Goal: Task Accomplishment & Management: Use online tool/utility

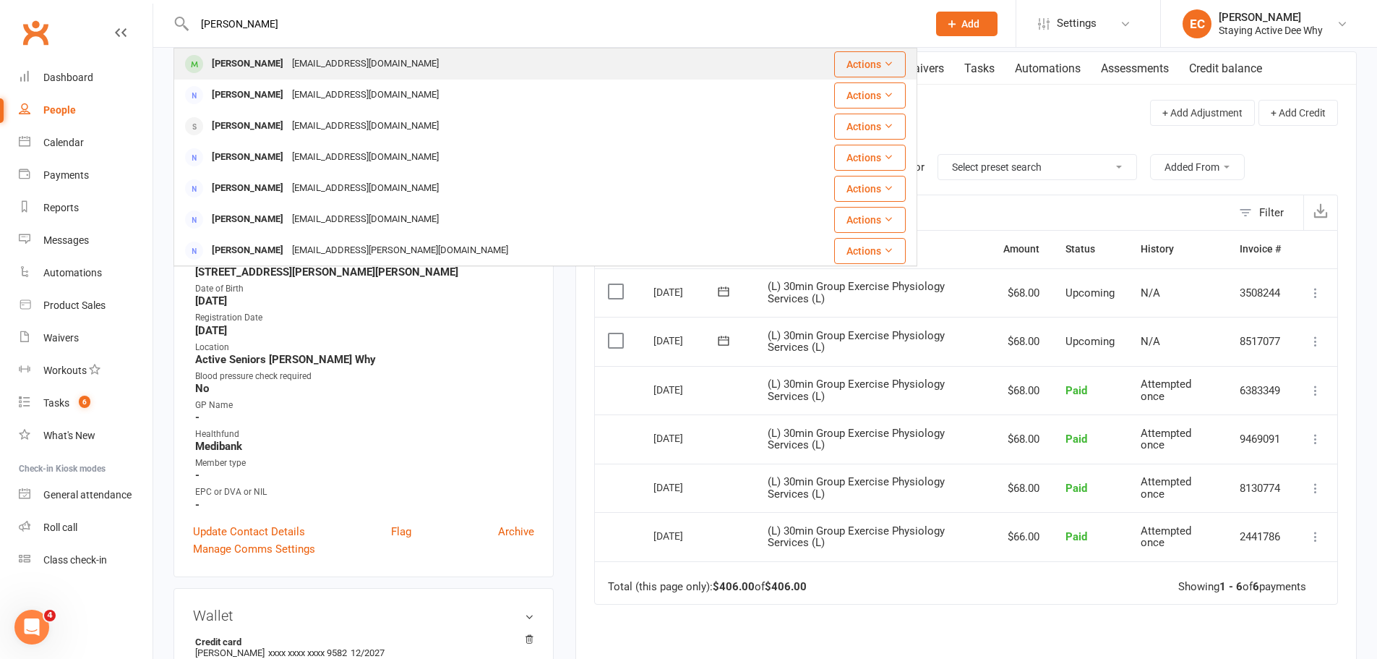
type input "helen black"
click at [203, 62] on div at bounding box center [194, 64] width 27 height 24
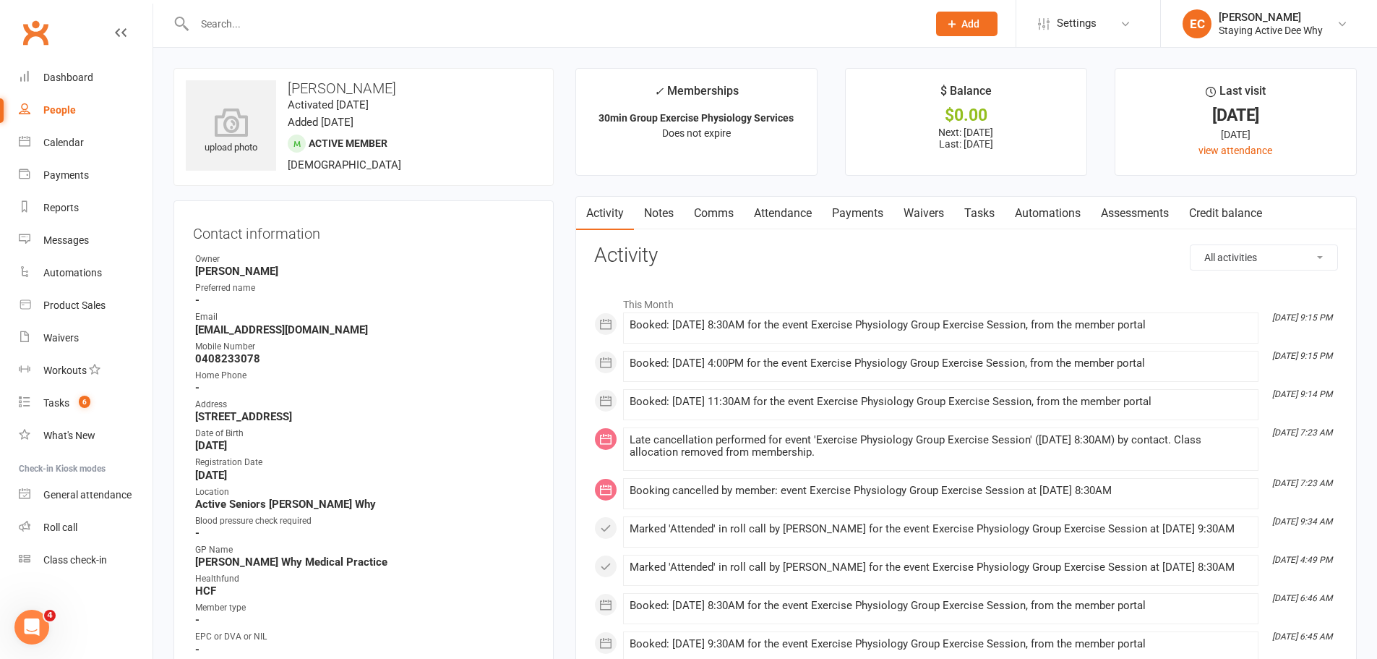
click at [1132, 210] on link "Assessments" at bounding box center [1135, 213] width 88 height 33
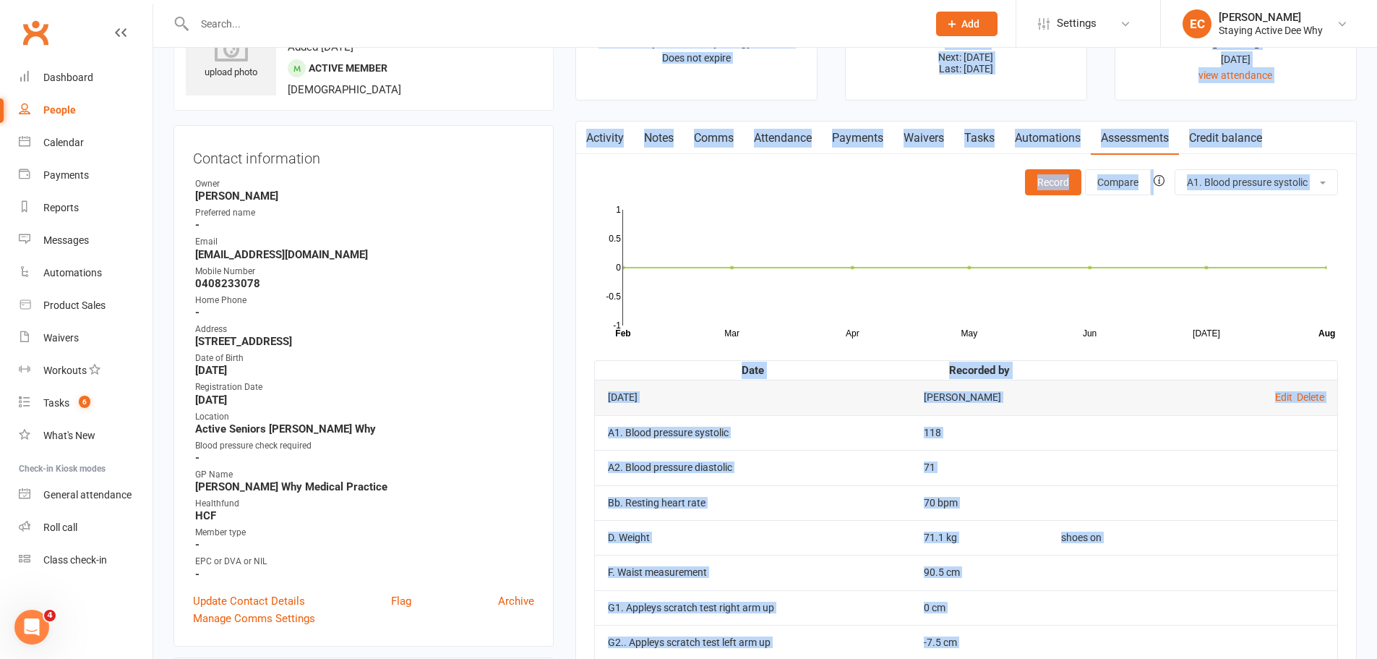
scroll to position [17, 0]
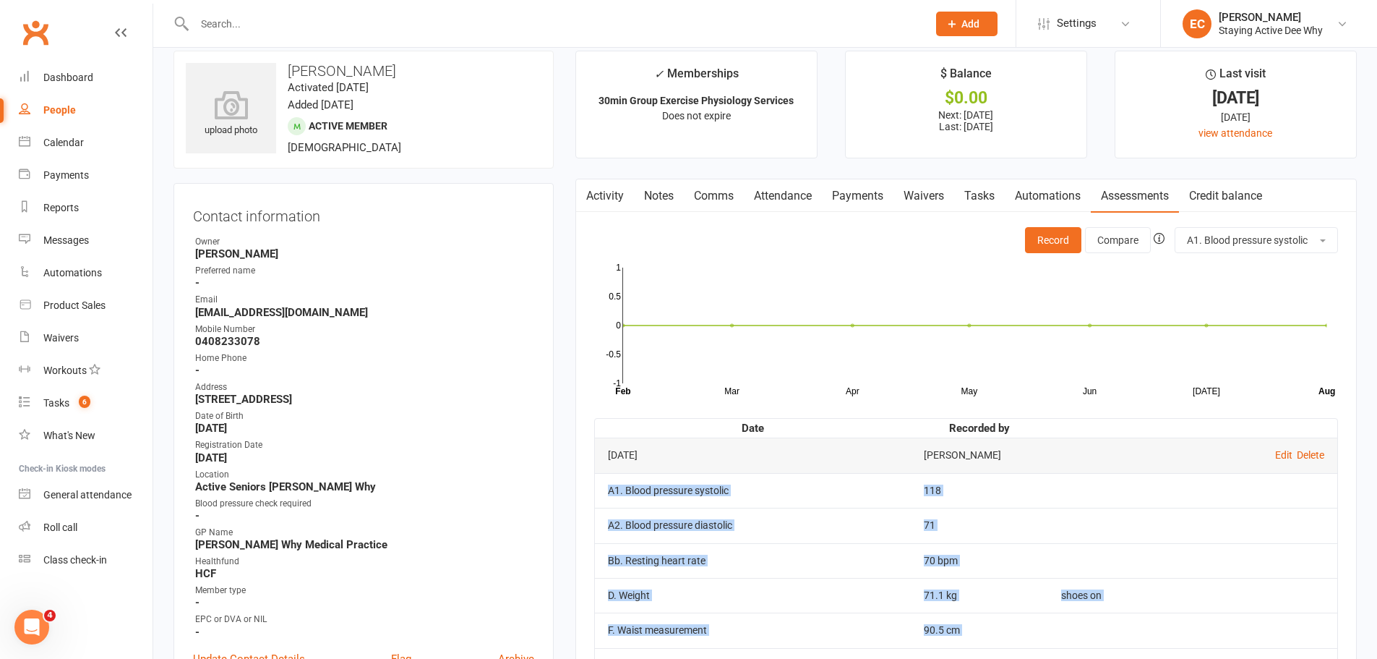
drag, startPoint x: 963, startPoint y: 557, endPoint x: 607, endPoint y: 493, distance: 361.5
copy tbody "A1. Blood pressure systolic 118 A2. Blood pressure diastolic 71 Bb. Resting hea…"
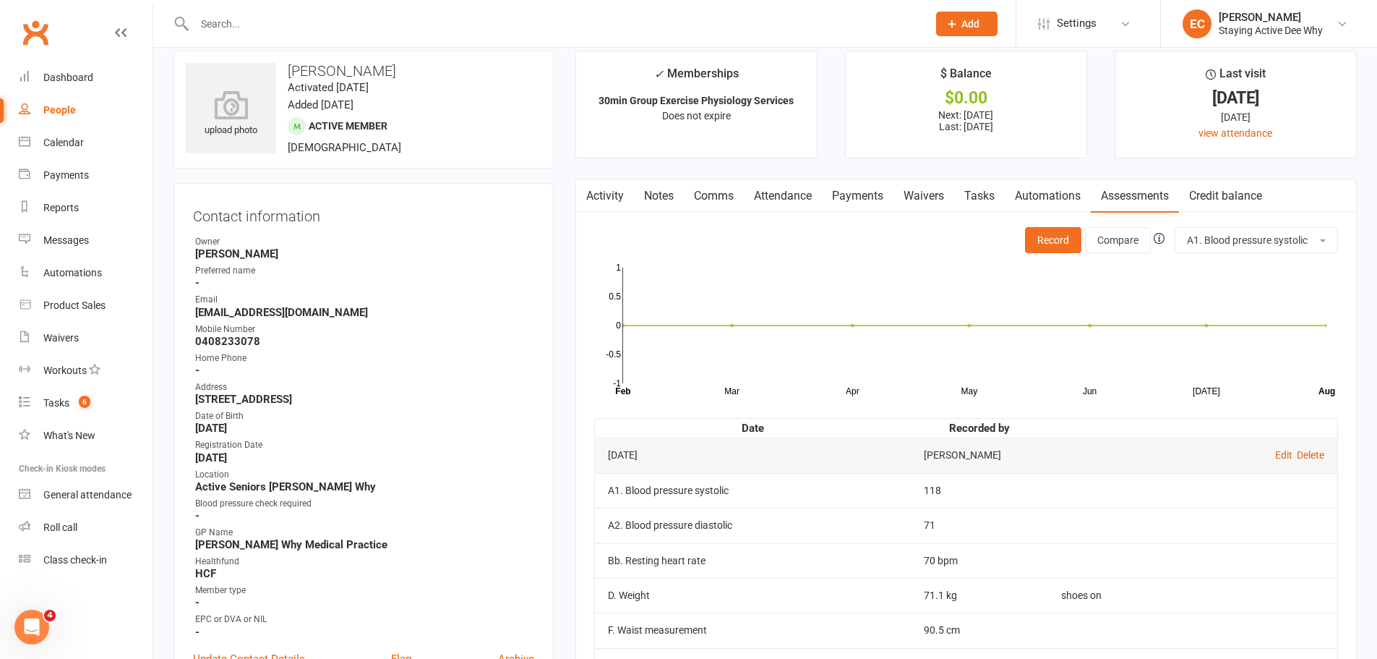
click at [387, 25] on input "text" at bounding box center [553, 24] width 727 height 20
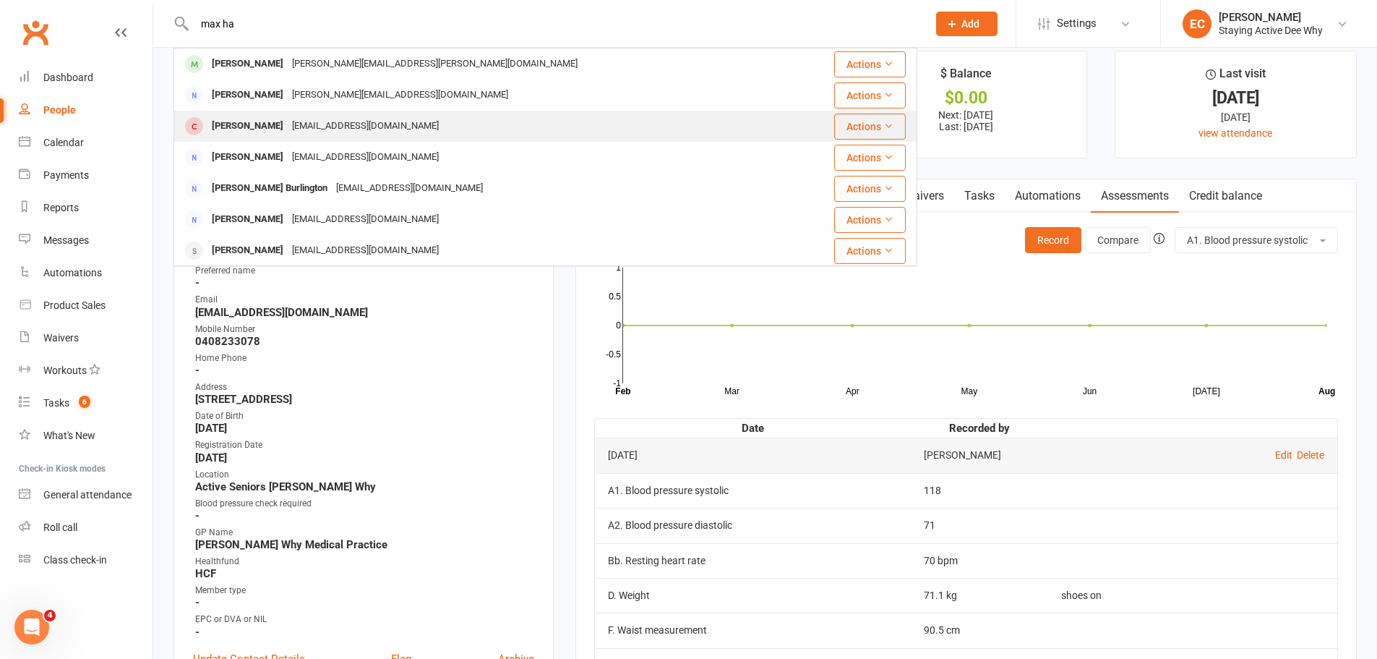
type input "max ha"
click at [199, 132] on span at bounding box center [194, 126] width 18 height 18
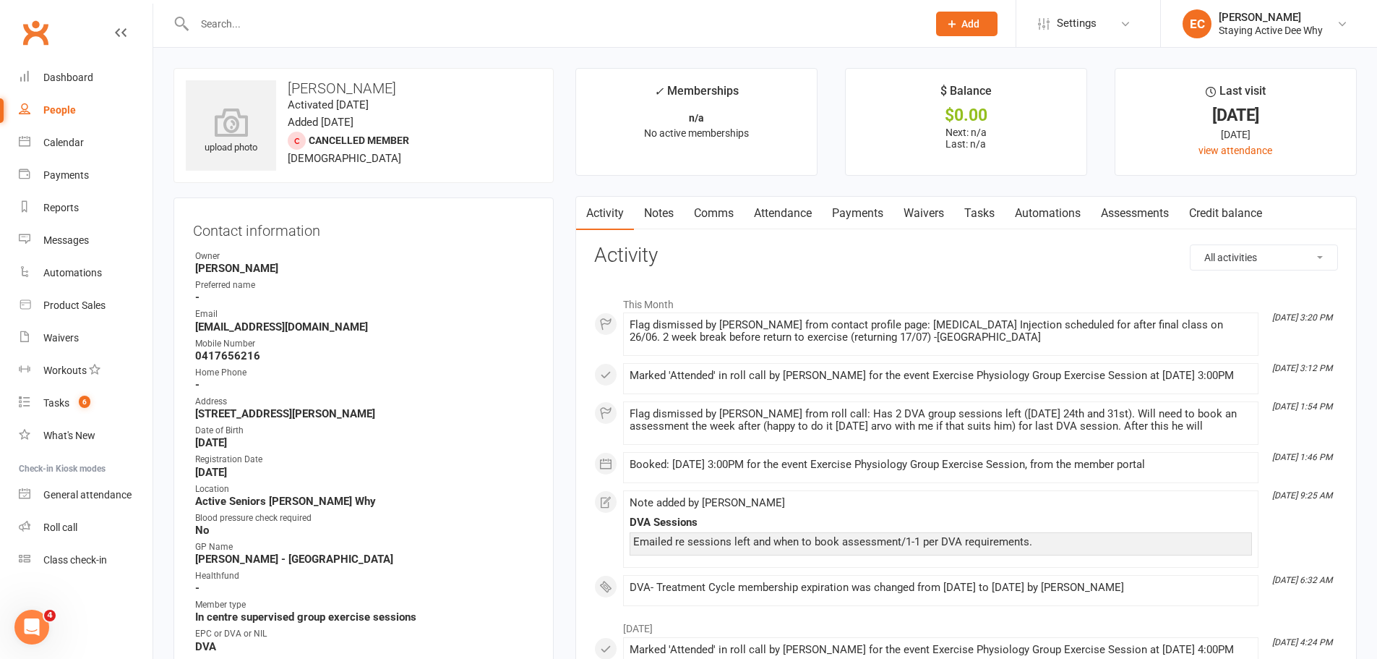
click at [1153, 208] on link "Assessments" at bounding box center [1135, 213] width 88 height 33
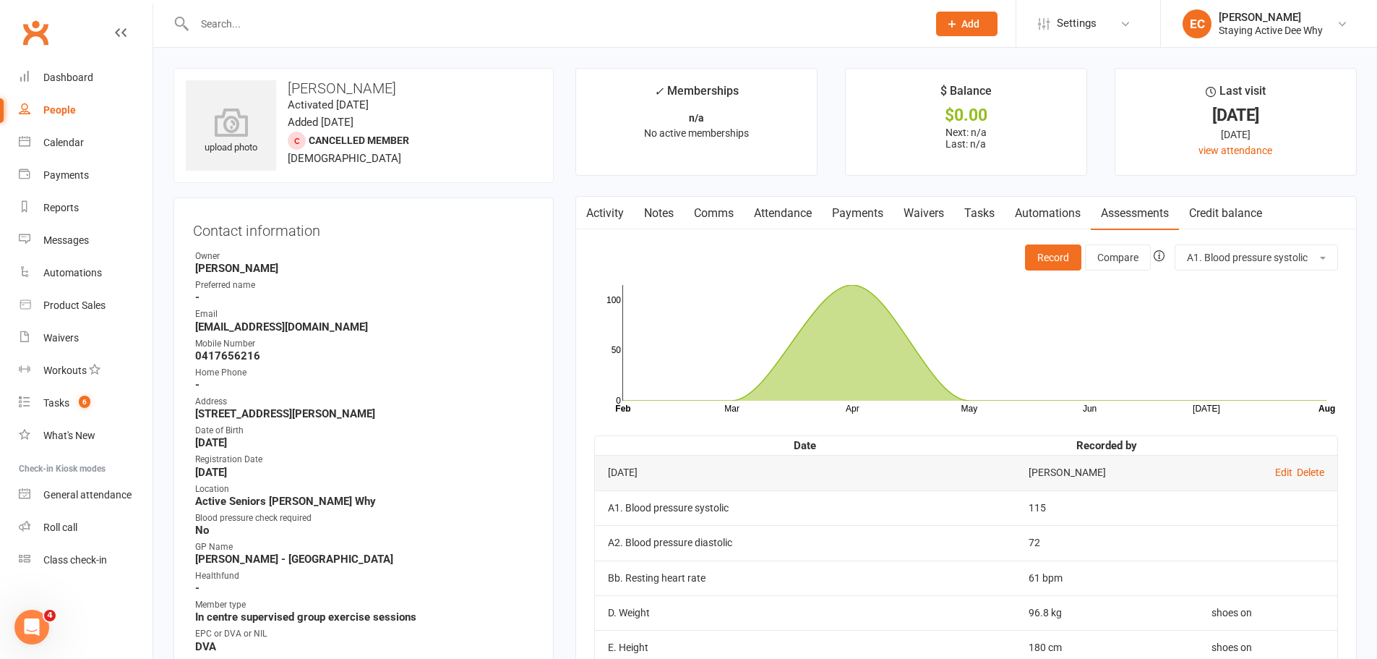
click at [44, 28] on link "Clubworx" at bounding box center [35, 32] width 36 height 36
click at [1059, 263] on button "Record" at bounding box center [1053, 257] width 56 height 26
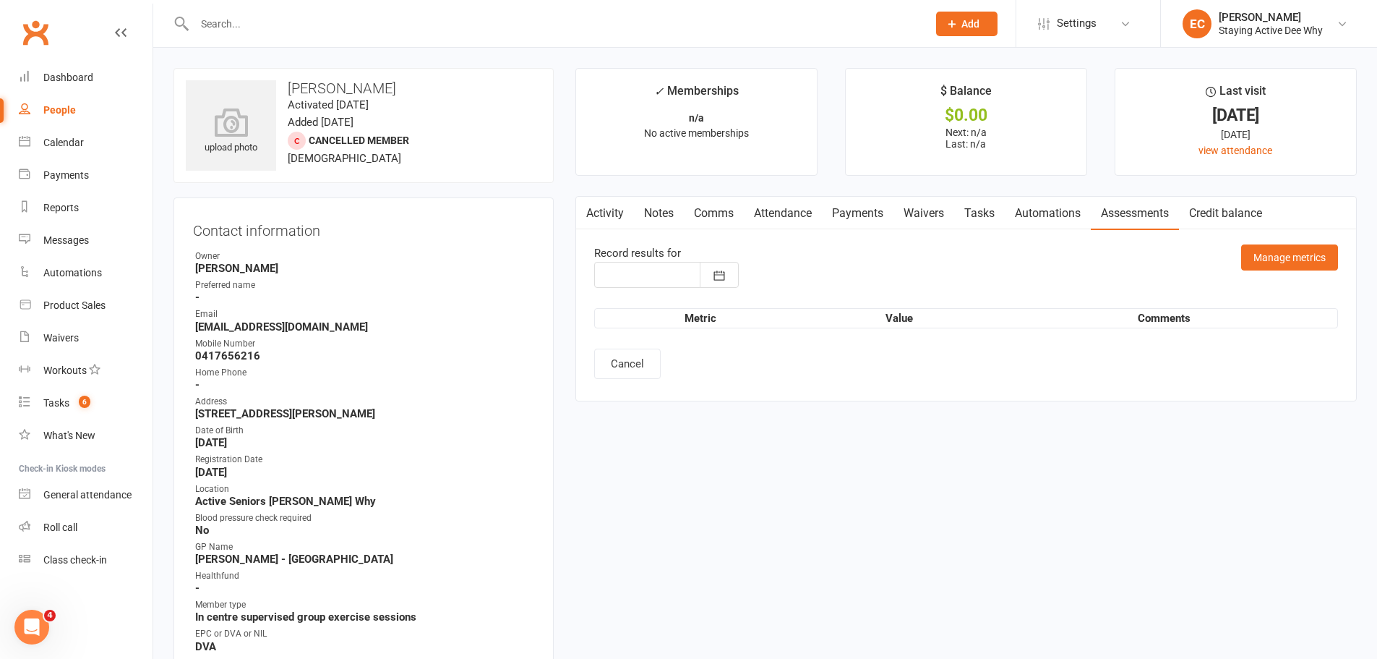
type input "15 Aug 2025"
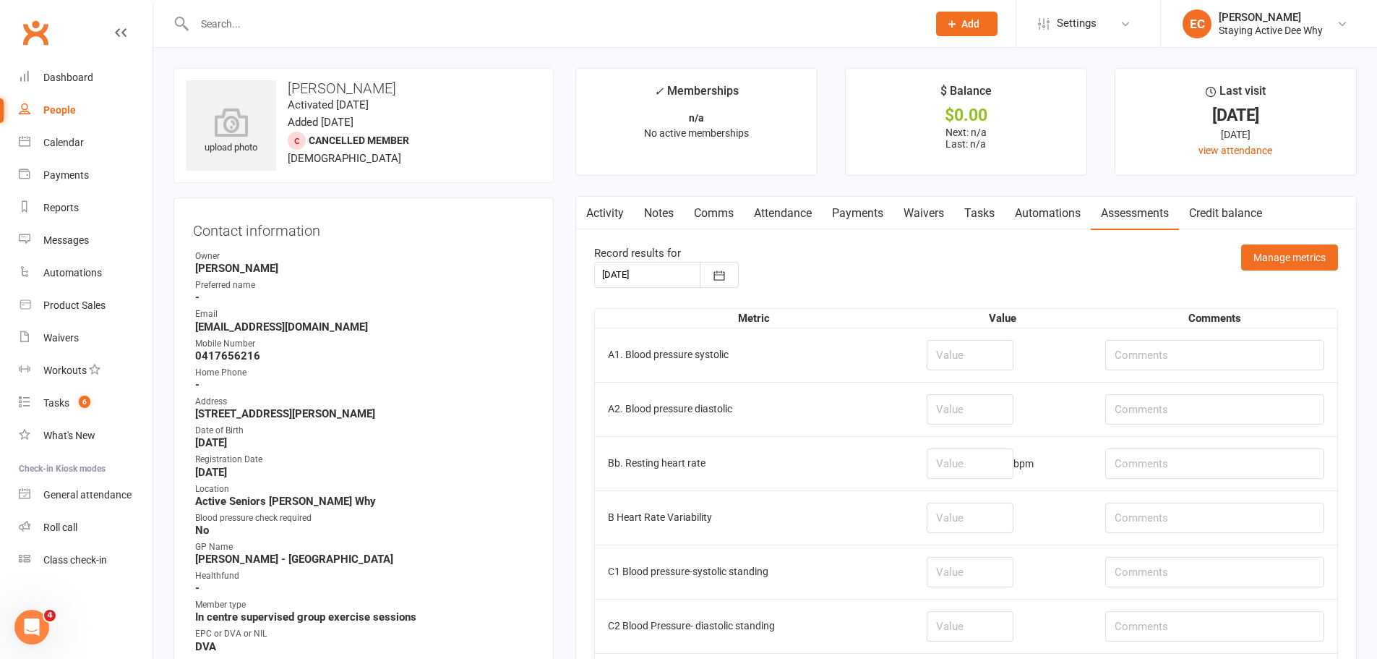
click at [346, 26] on input "text" at bounding box center [553, 24] width 727 height 20
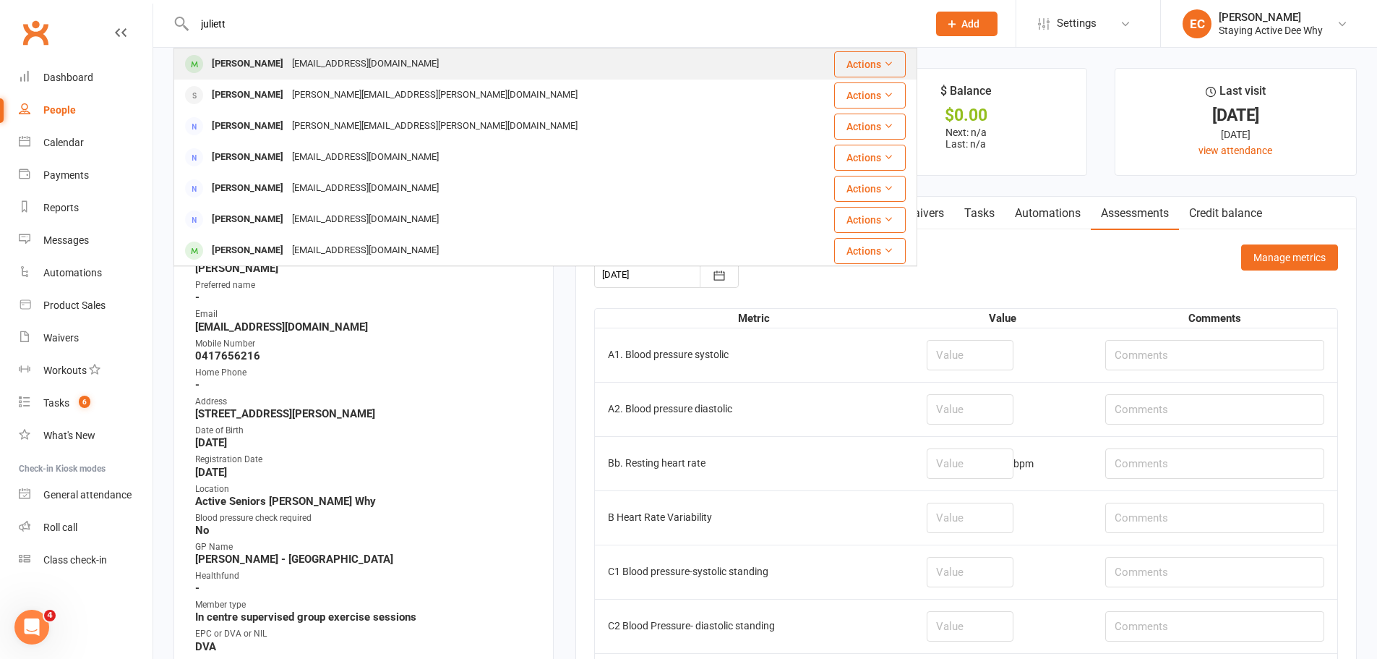
type input "juliett"
click at [197, 57] on span at bounding box center [194, 64] width 18 height 18
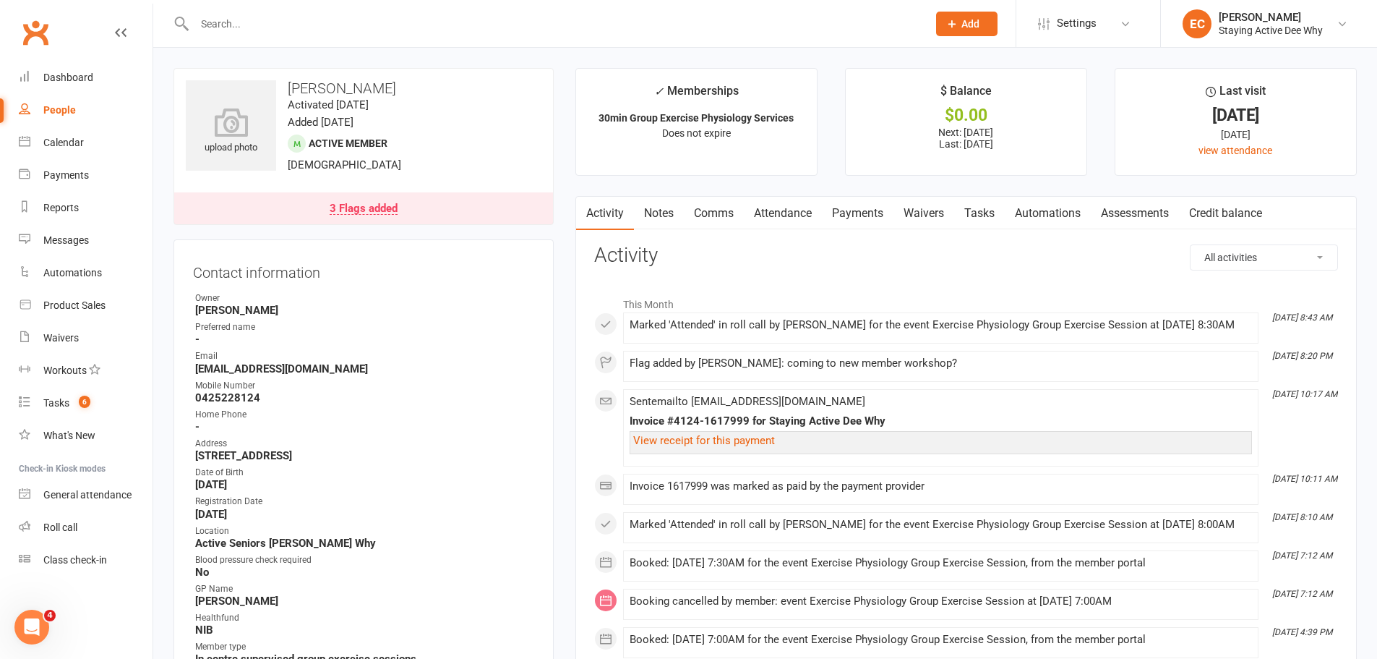
click at [357, 213] on div "3 Flags added" at bounding box center [364, 209] width 68 height 12
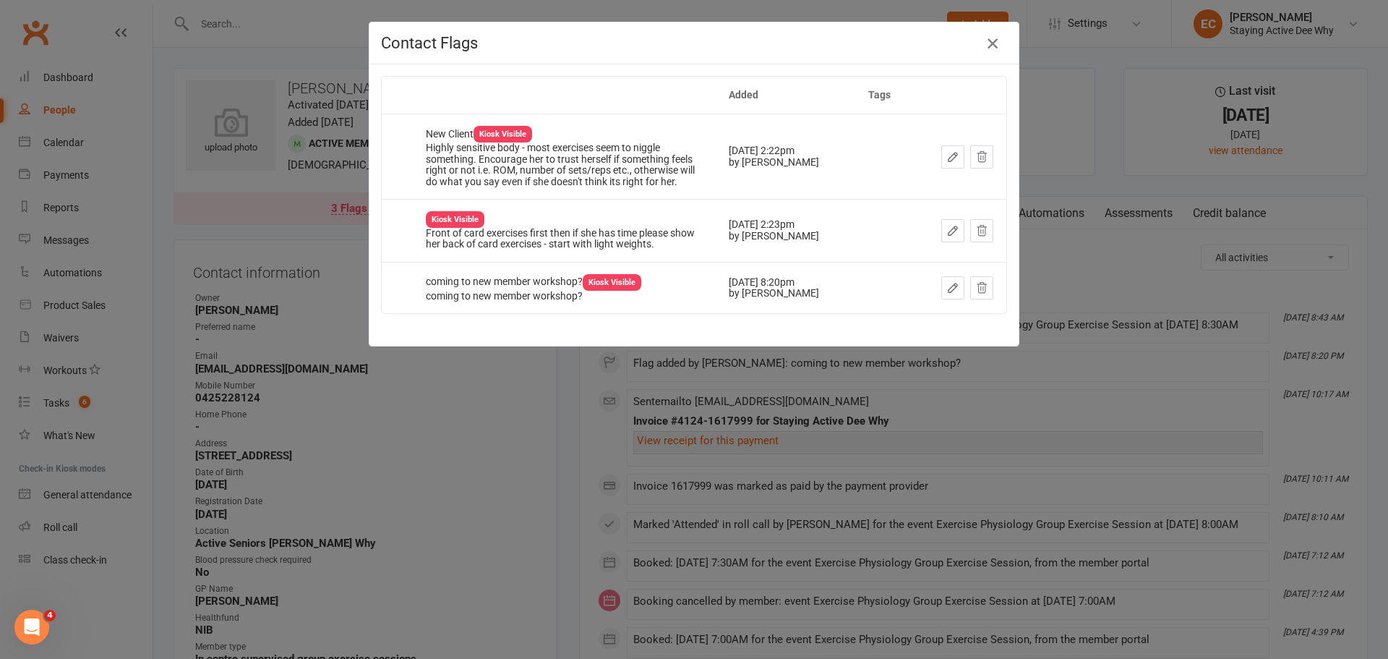
click at [989, 40] on icon "button" at bounding box center [992, 43] width 17 height 17
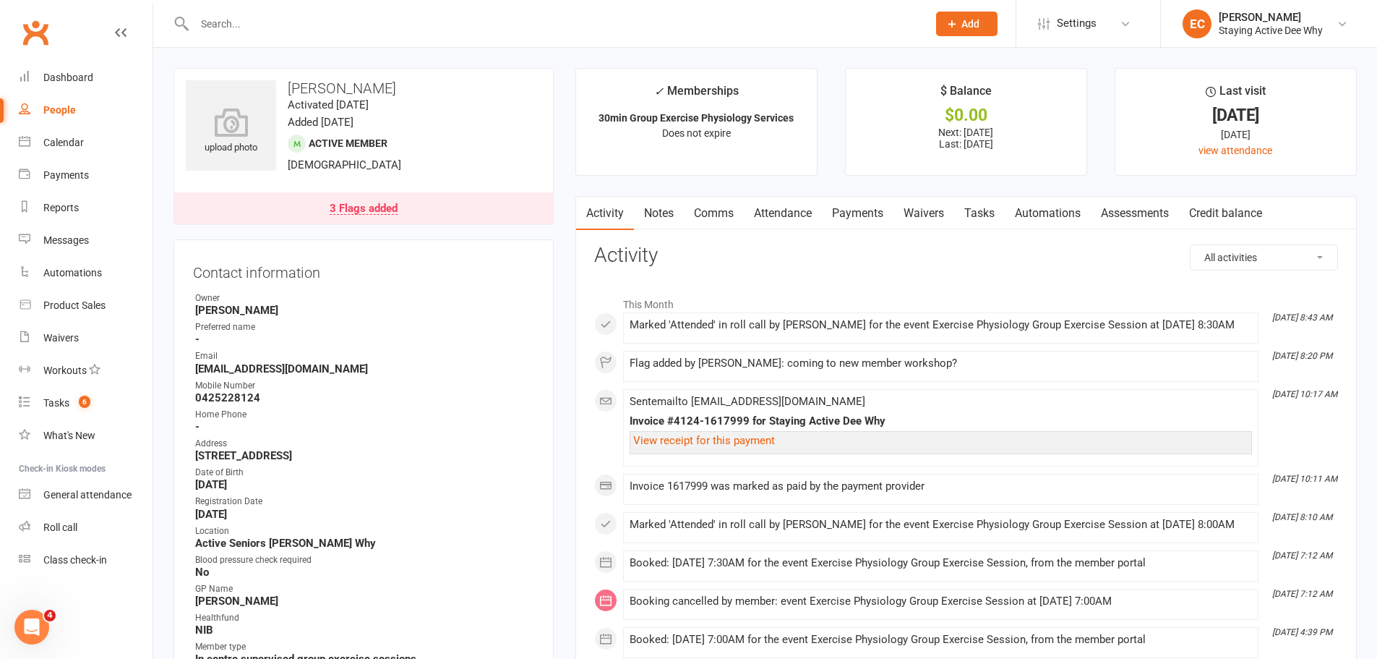
click at [804, 214] on link "Attendance" at bounding box center [783, 213] width 78 height 33
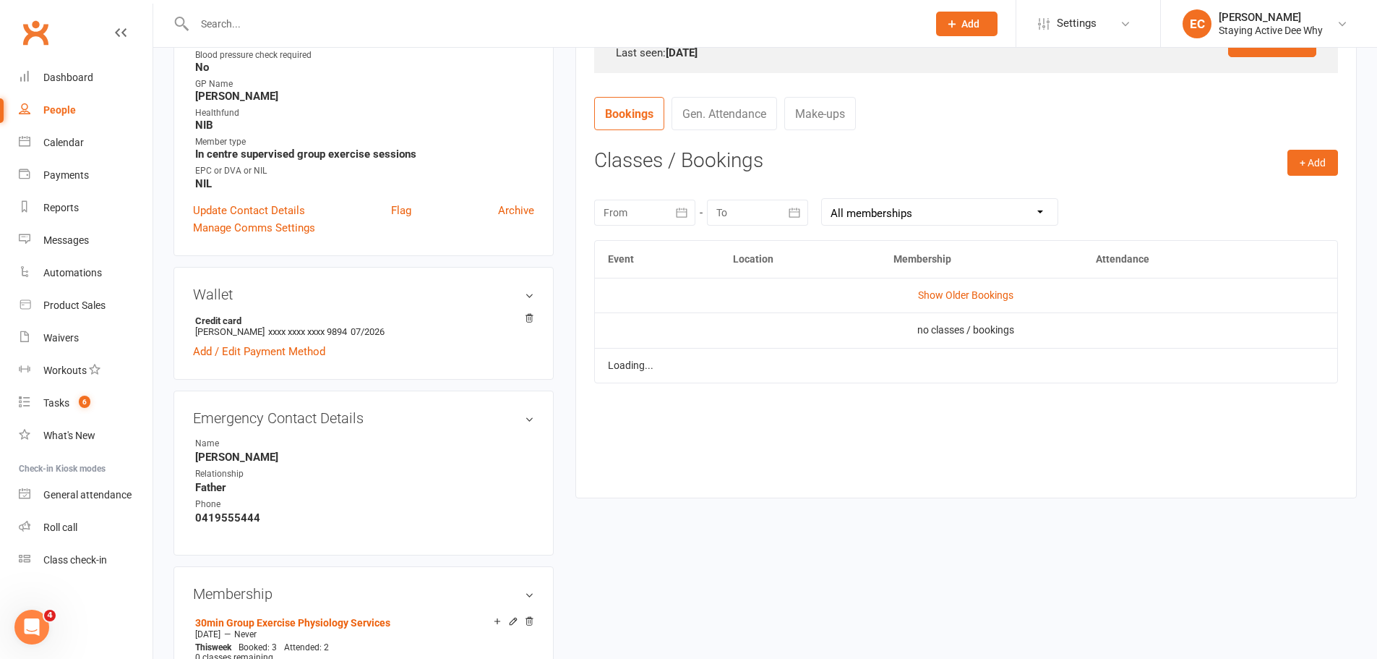
scroll to position [506, 0]
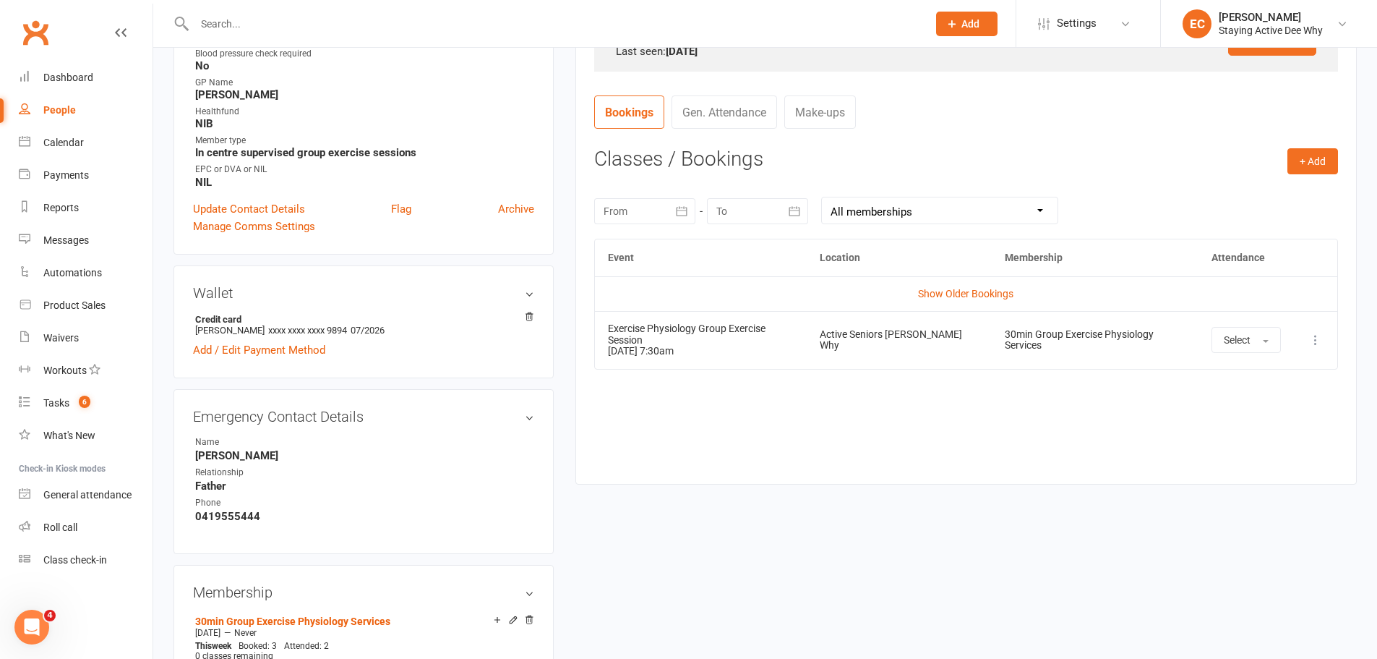
click at [664, 211] on div at bounding box center [644, 211] width 101 height 26
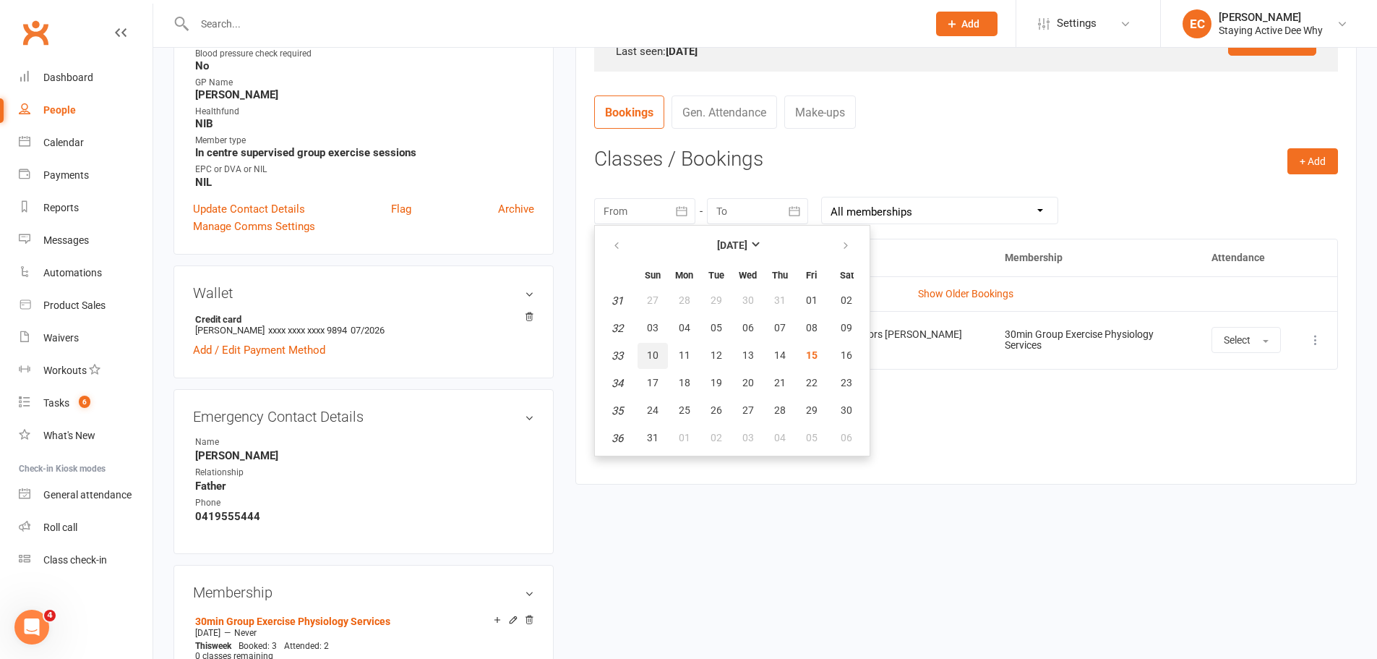
click at [659, 359] on button "10" at bounding box center [653, 356] width 30 height 26
type input "10 Aug 2025"
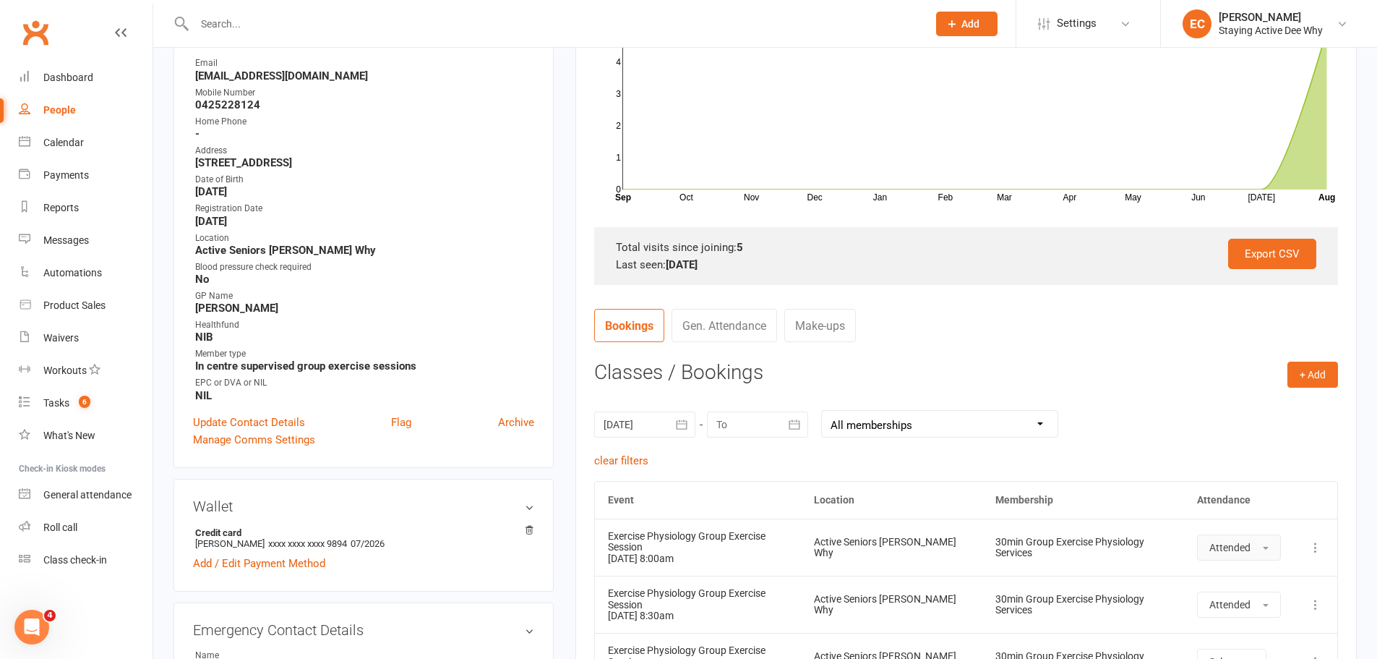
scroll to position [362, 0]
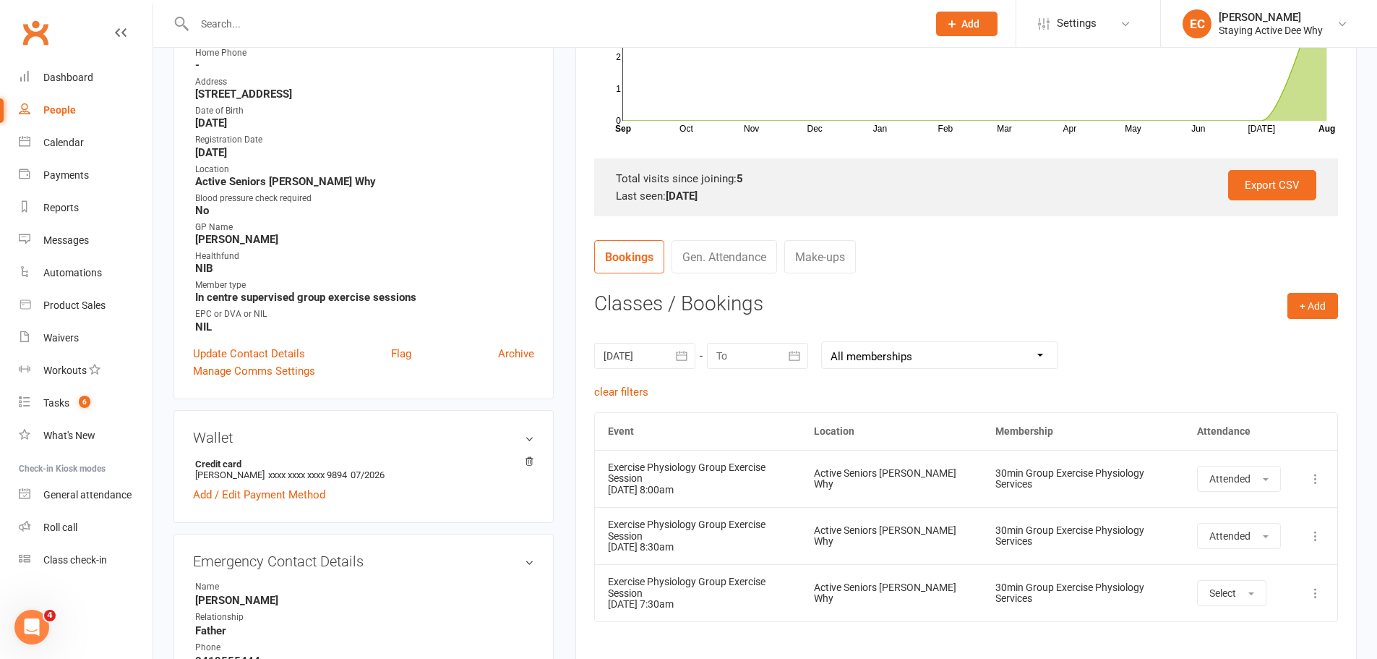
click at [1320, 586] on icon at bounding box center [1316, 593] width 14 height 14
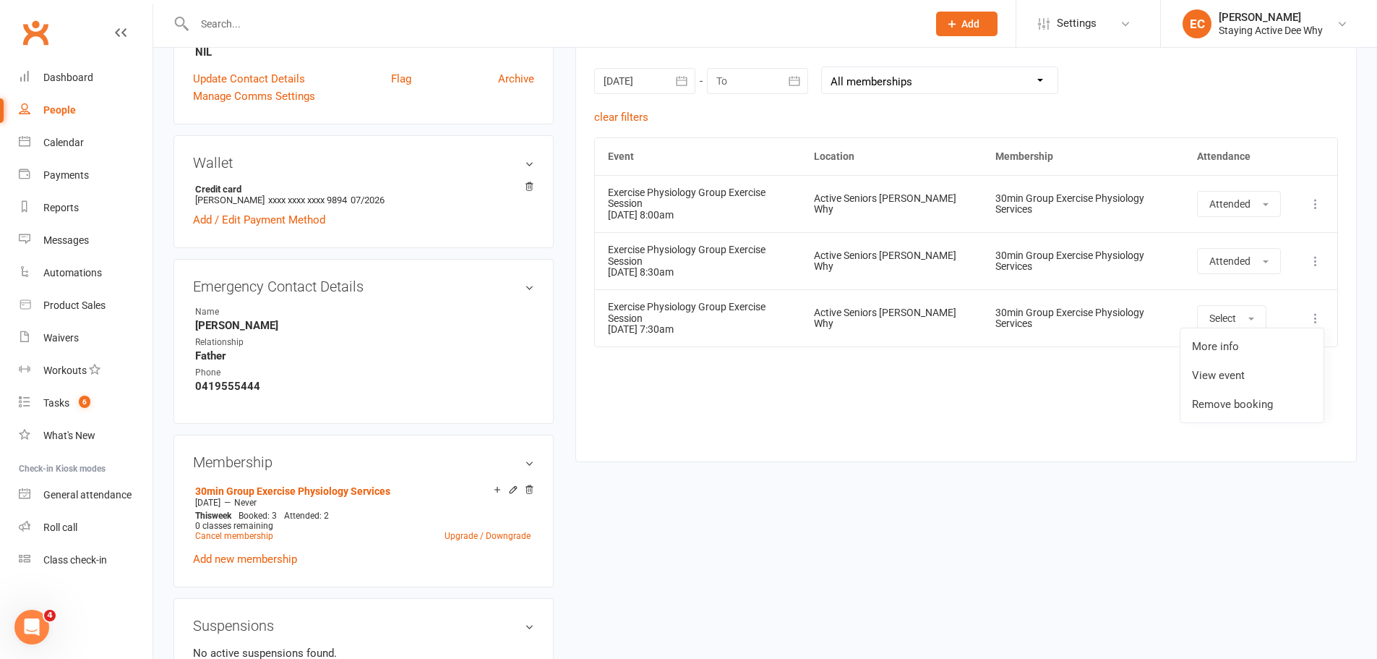
scroll to position [651, 0]
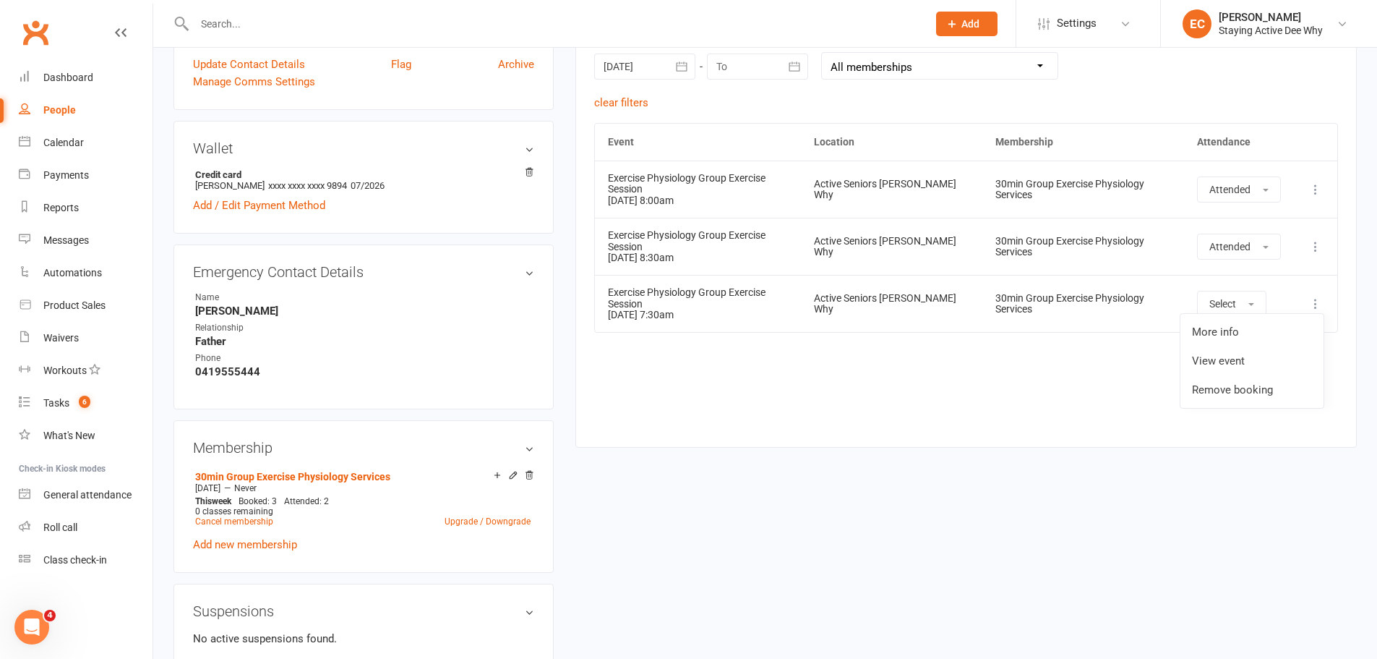
click at [1233, 388] on ul "More info View event Remove booking" at bounding box center [1252, 360] width 145 height 95
click at [1230, 372] on div "Event Location Membership Attendance Show Older Bookings Exercise Physiology Gr…" at bounding box center [966, 274] width 744 height 303
click at [1322, 296] on icon at bounding box center [1316, 303] width 14 height 14
click at [1260, 383] on link "Remove booking" at bounding box center [1252, 389] width 143 height 29
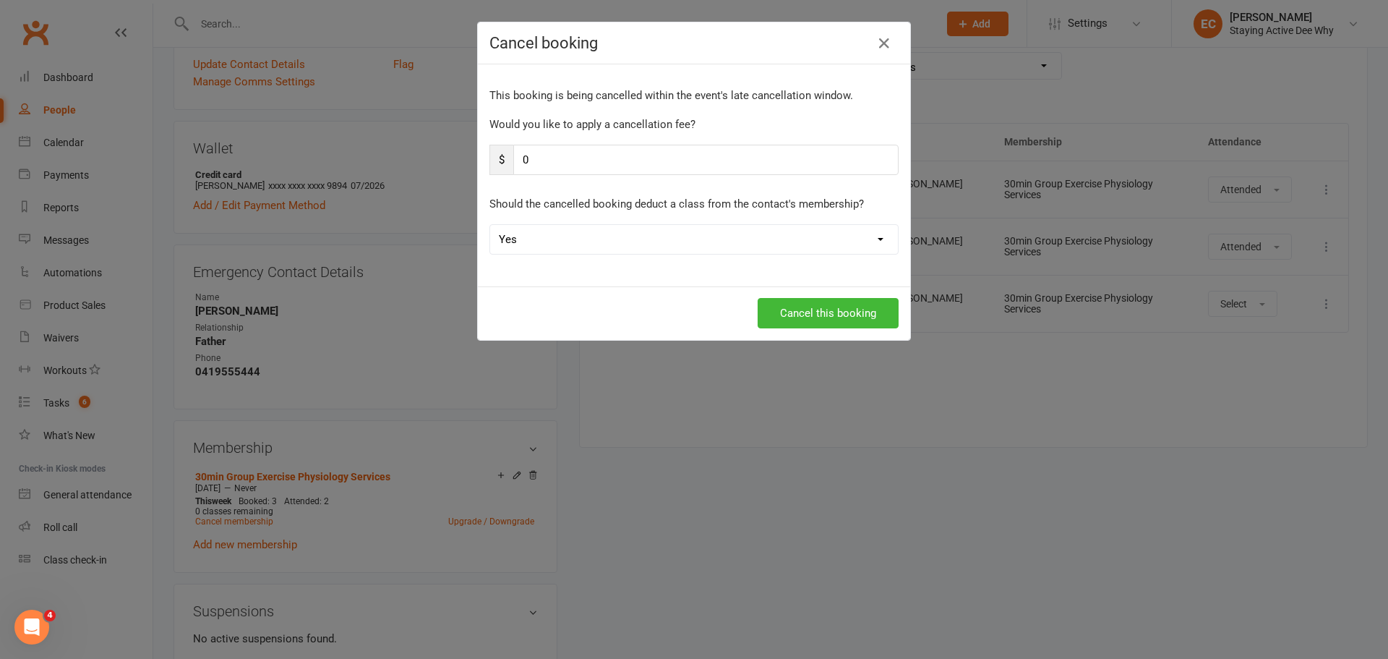
drag, startPoint x: 547, startPoint y: 239, endPoint x: 543, endPoint y: 252, distance: 13.7
click at [546, 245] on select "Yes No" at bounding box center [694, 239] width 408 height 29
select select "1"
click at [490, 225] on select "Yes No" at bounding box center [694, 239] width 408 height 29
click at [792, 311] on button "Cancel this booking" at bounding box center [828, 313] width 141 height 30
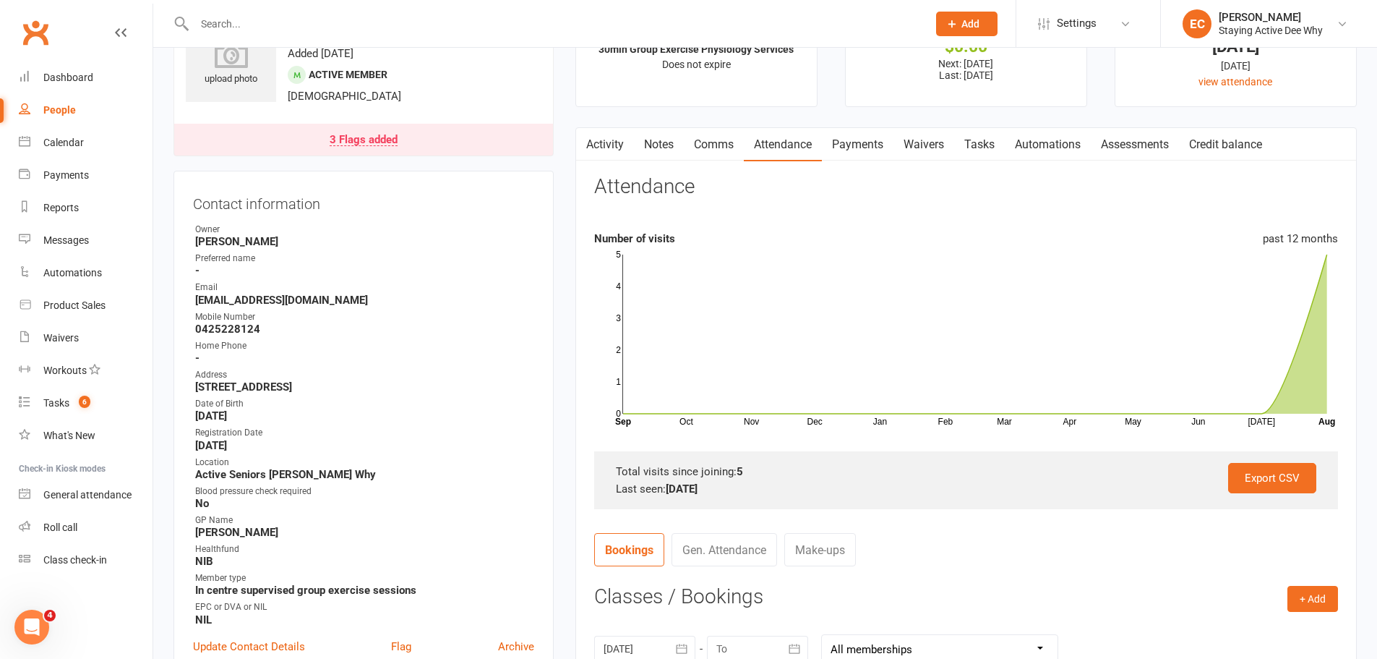
scroll to position [0, 0]
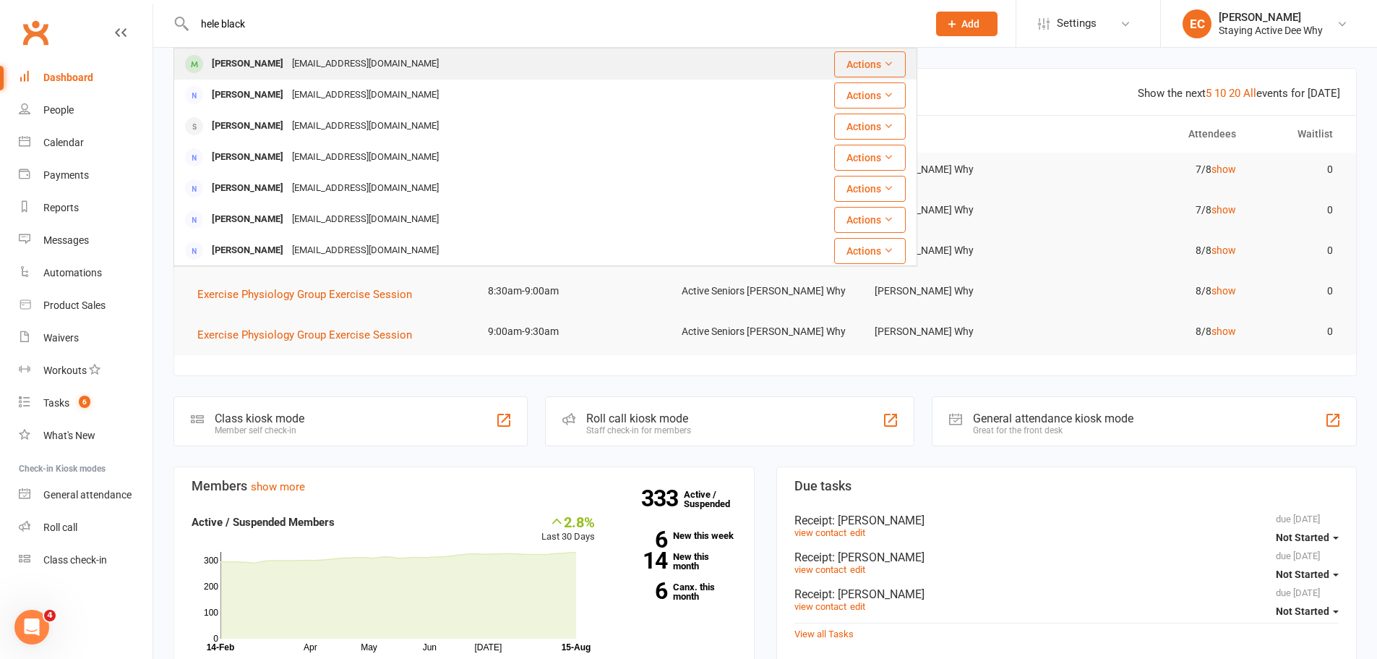
type input "hele black"
click at [205, 61] on div at bounding box center [194, 64] width 27 height 24
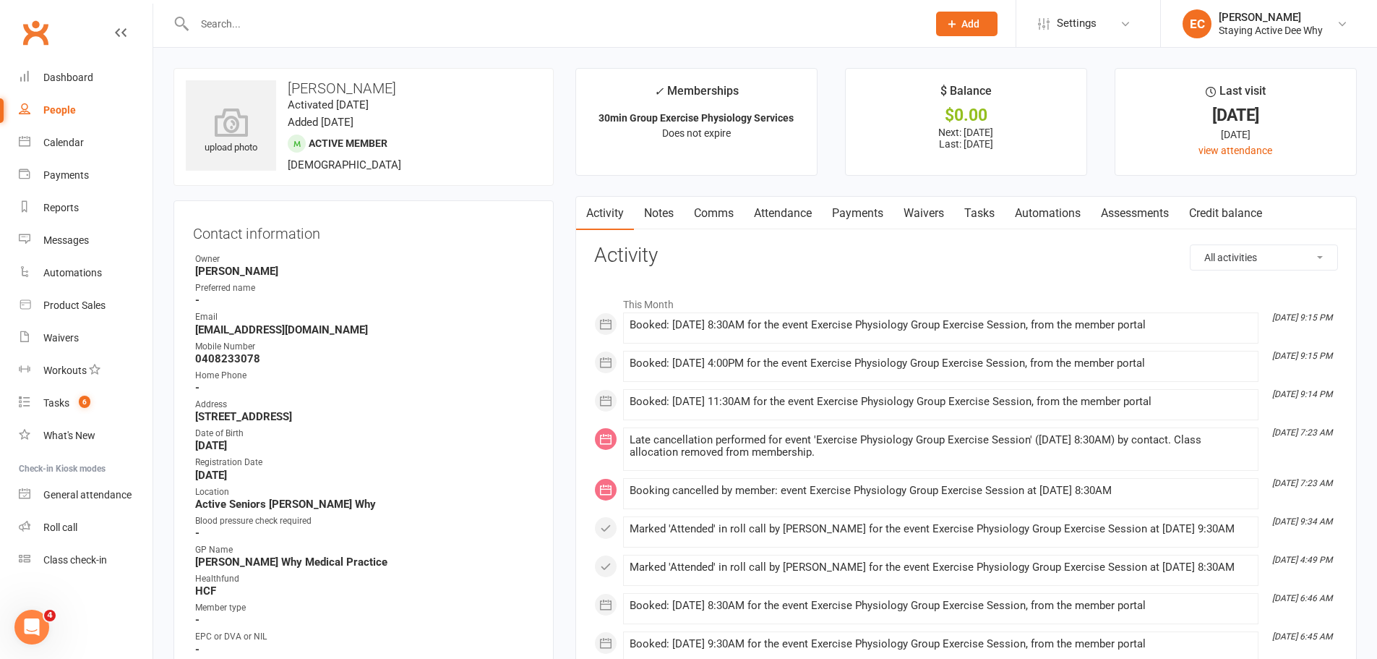
drag, startPoint x: 1144, startPoint y: 213, endPoint x: 1133, endPoint y: 214, distance: 10.9
click at [1140, 211] on link "Assessments" at bounding box center [1135, 213] width 88 height 33
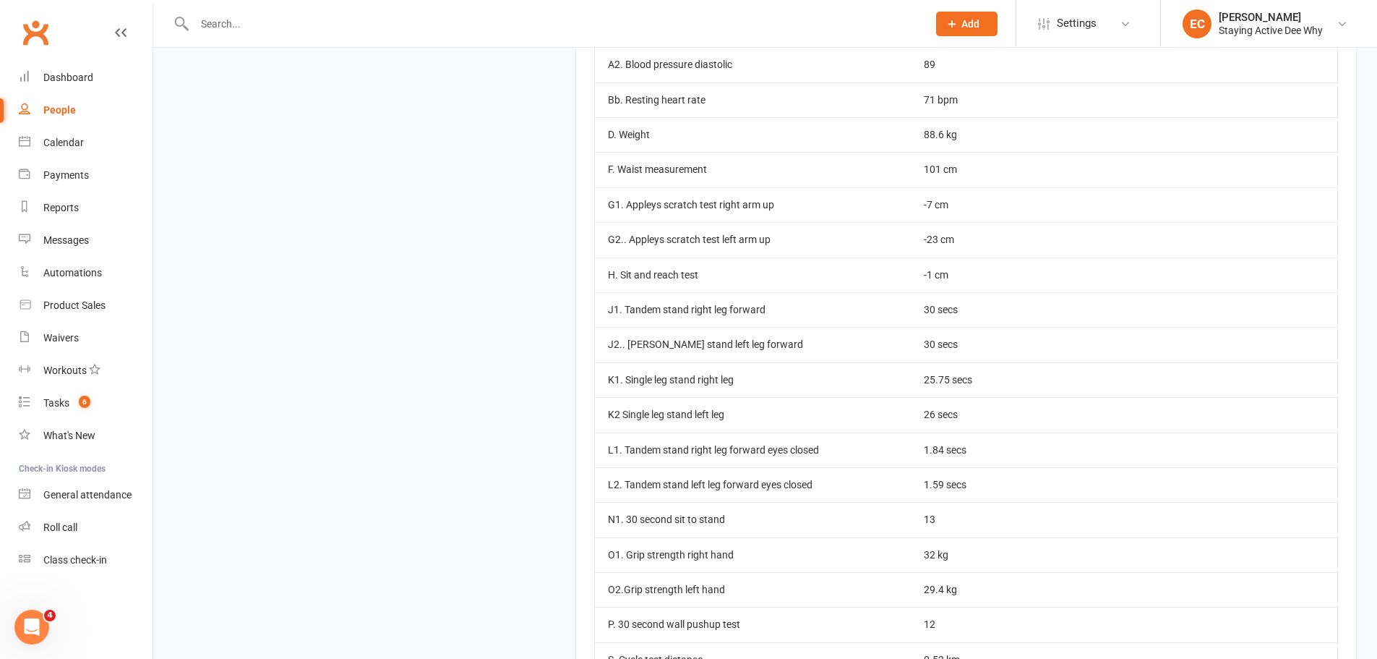
scroll to position [2241, 0]
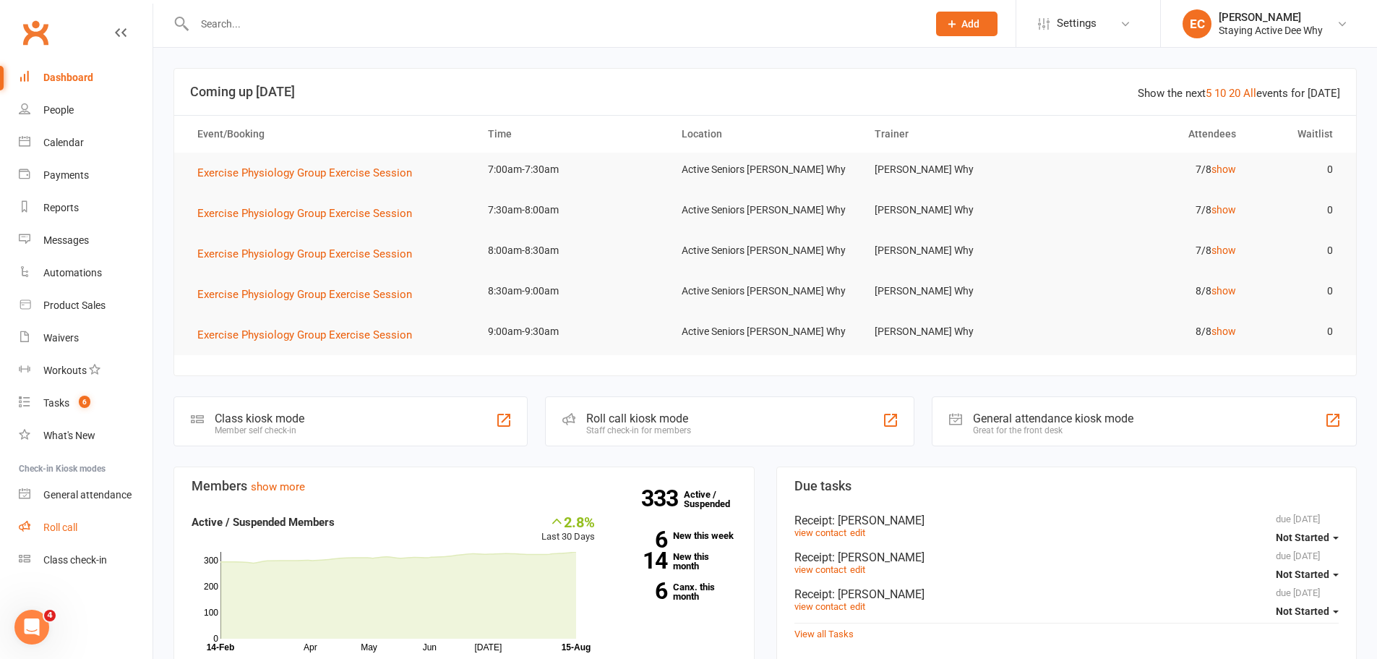
click at [87, 537] on link "Roll call" at bounding box center [86, 527] width 134 height 33
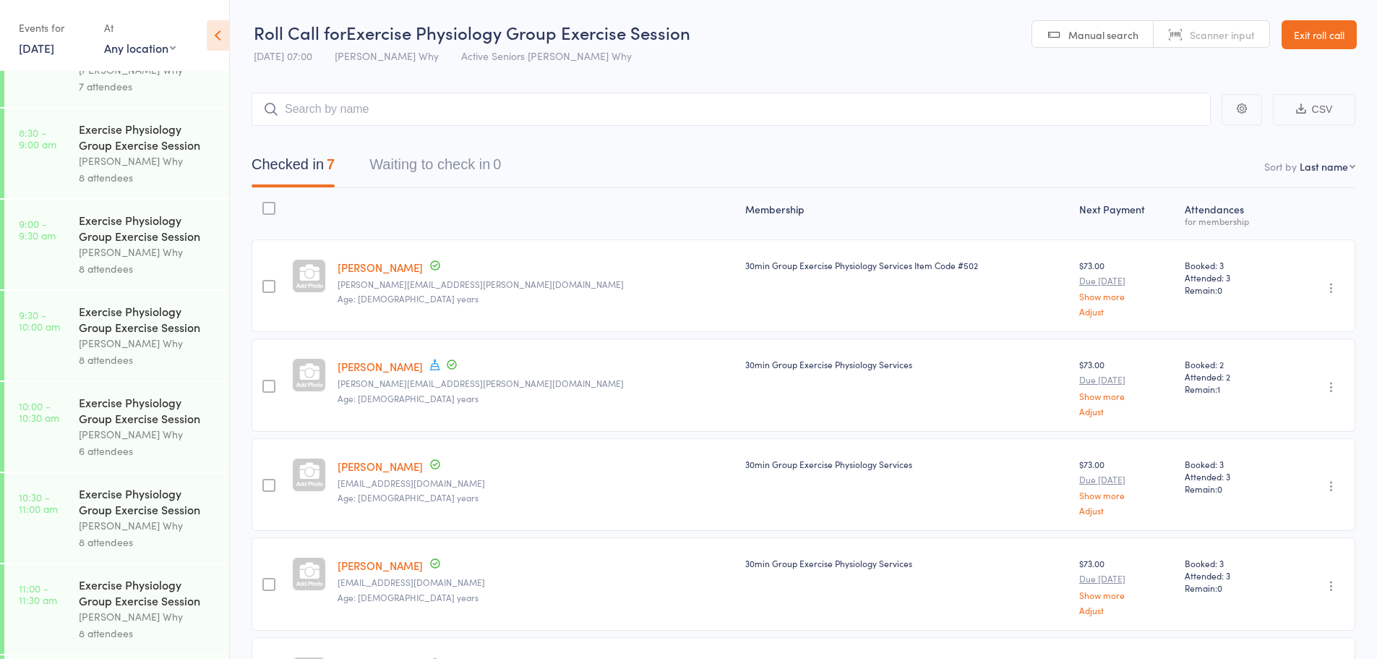
scroll to position [362, 0]
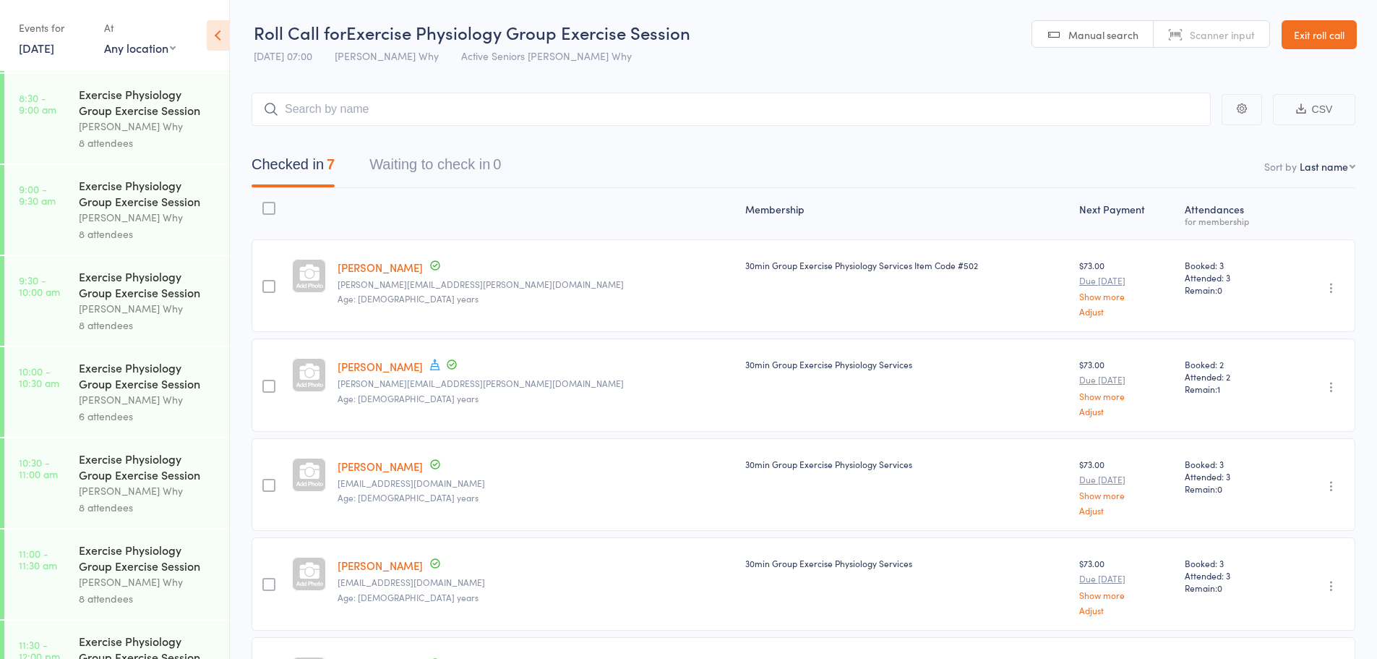
click at [143, 391] on div "[PERSON_NAME] Why" at bounding box center [148, 399] width 138 height 17
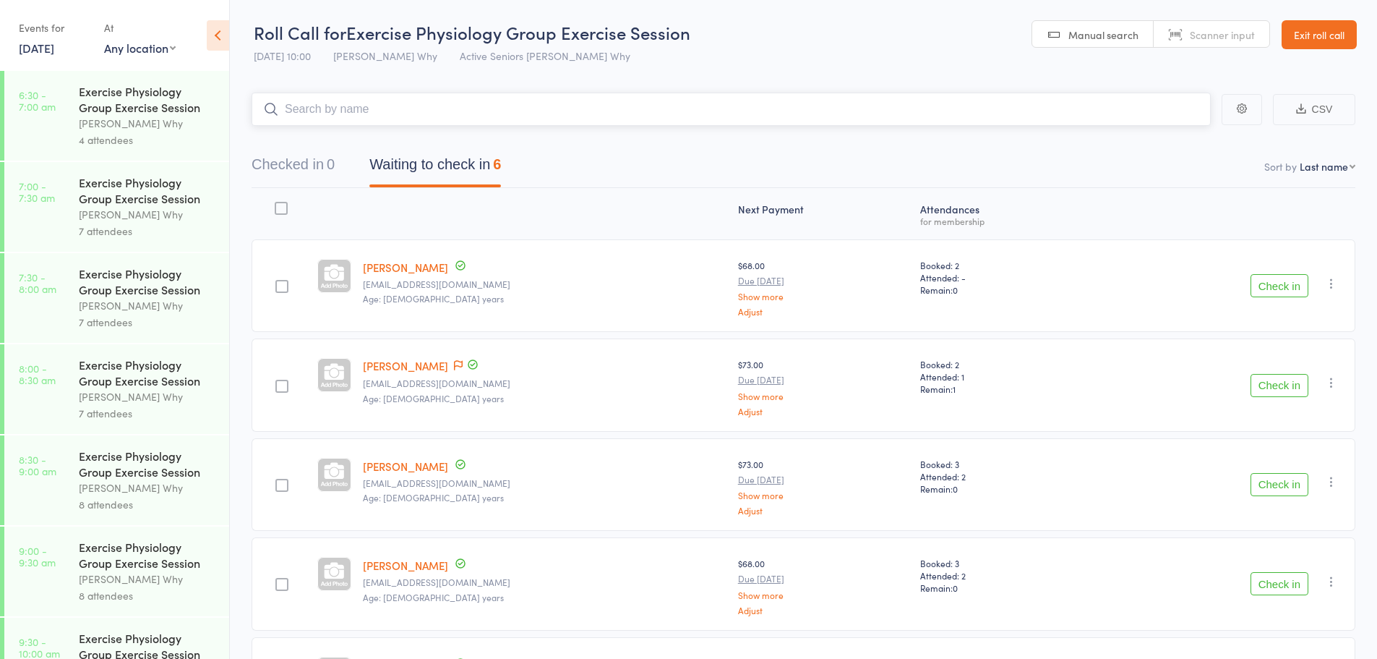
click at [587, 103] on input "search" at bounding box center [731, 109] width 959 height 33
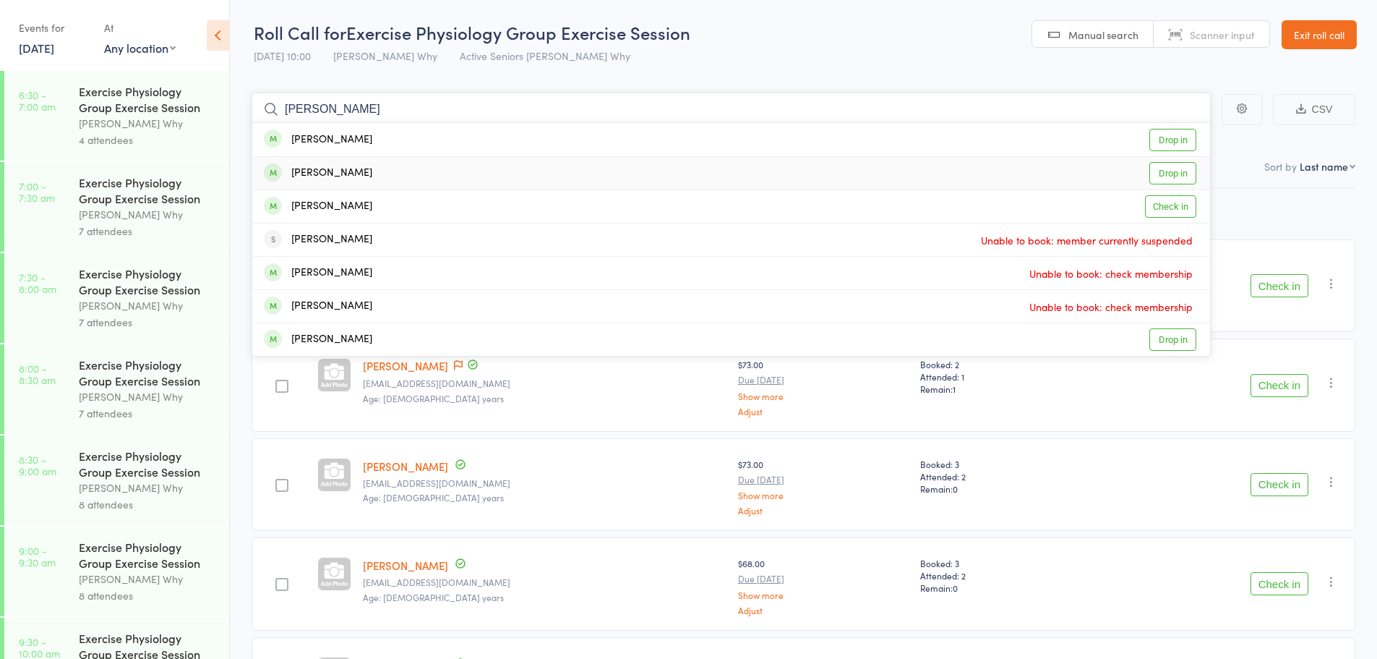
type input "juliet"
click at [1176, 176] on link "Drop in" at bounding box center [1173, 173] width 47 height 22
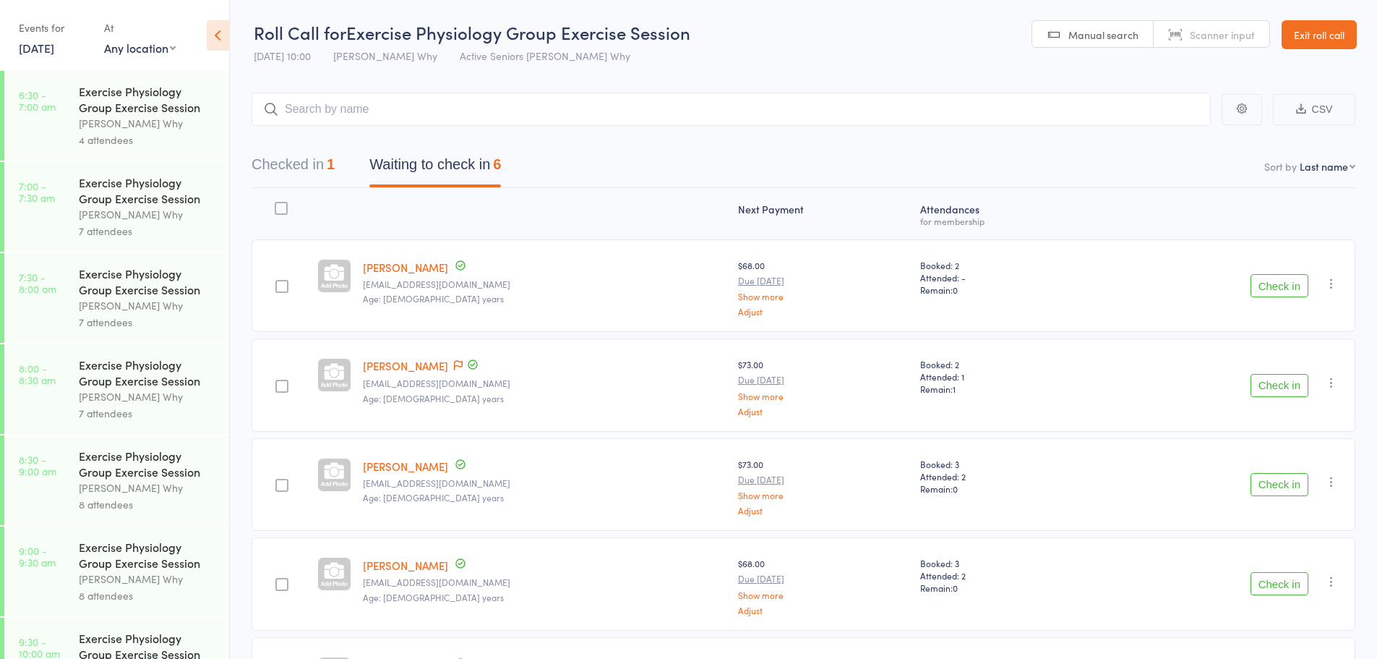
click at [1330, 39] on link "Exit roll call" at bounding box center [1319, 34] width 75 height 29
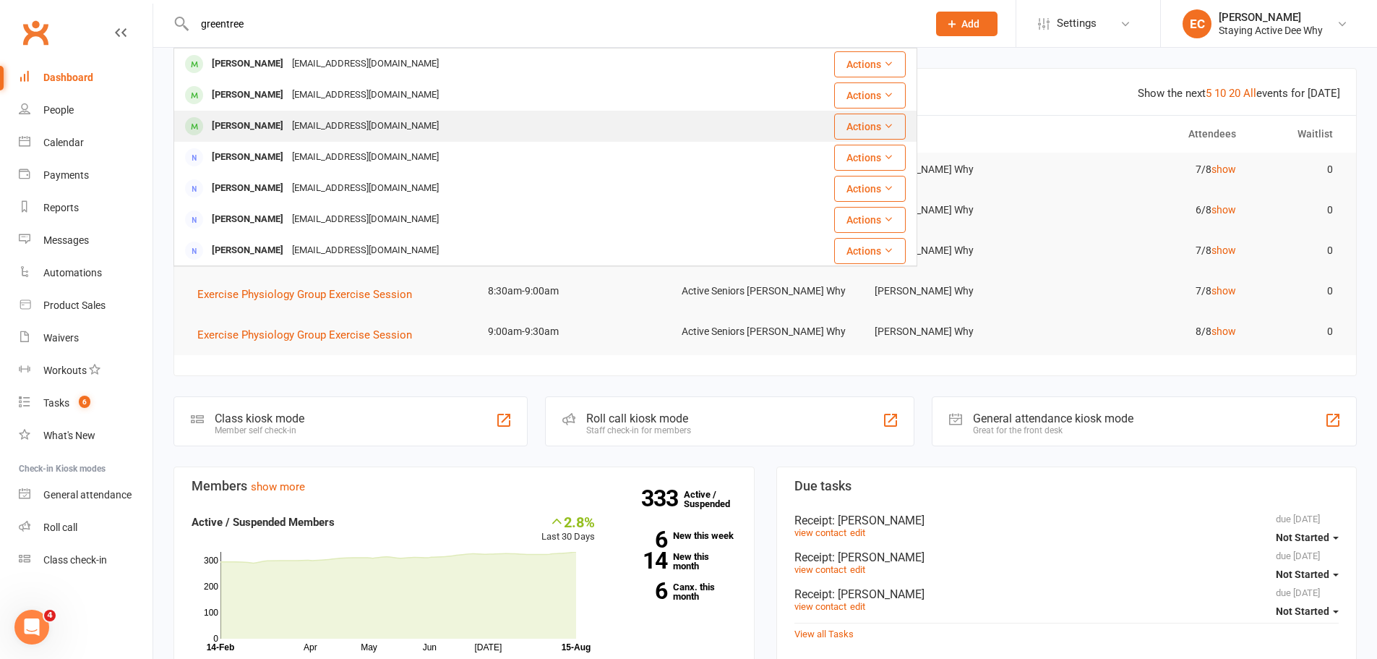
type input "greentree"
click at [202, 127] on span at bounding box center [194, 126] width 18 height 18
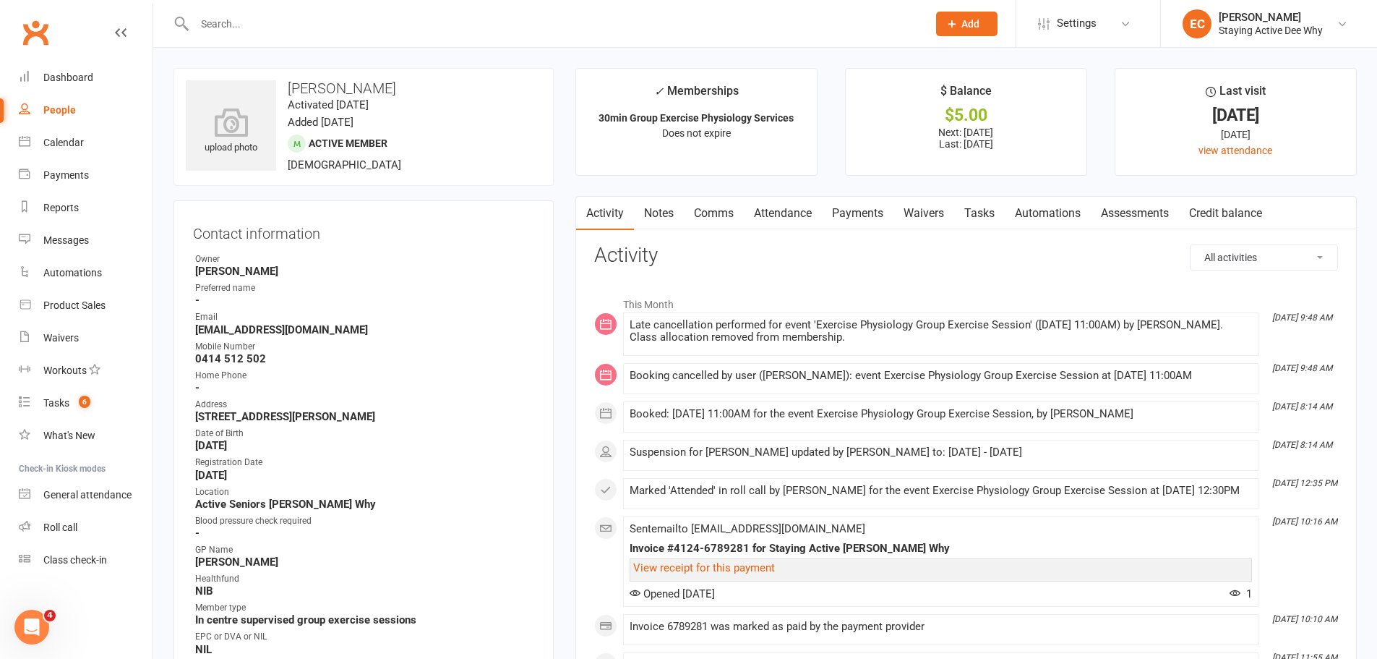
click at [1128, 208] on link "Assessments" at bounding box center [1135, 213] width 88 height 33
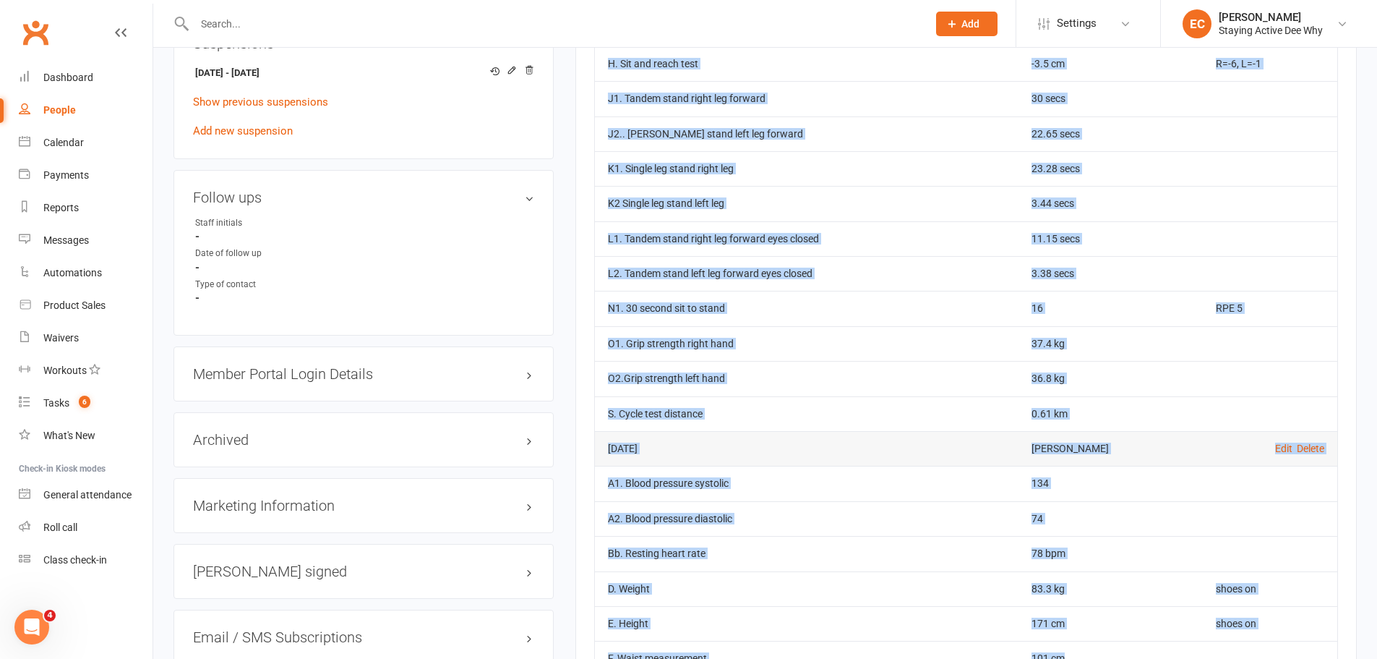
scroll to position [1348, 0]
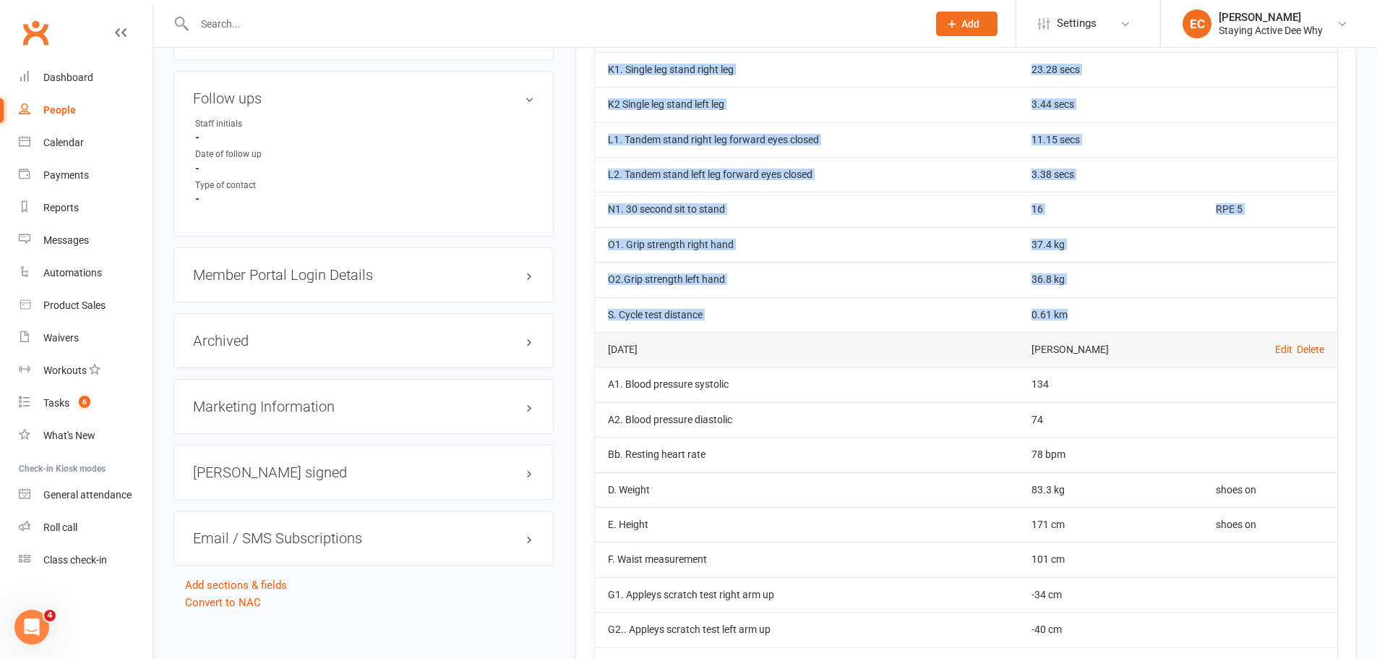
drag, startPoint x: 610, startPoint y: 292, endPoint x: 1211, endPoint y: 326, distance: 602.5
click at [1211, 326] on table "Date Recorded by [DATE] [PERSON_NAME] Edit Delete A1. Blood pressure systolic 1…" at bounding box center [966, 60] width 744 height 1944
copy table "L2. Ipsum dolorsit ametcons 257 A4. Elits doeiusmo temporinc 83 Ut. Laboree dol…"
